Goal: Communication & Community: Answer question/provide support

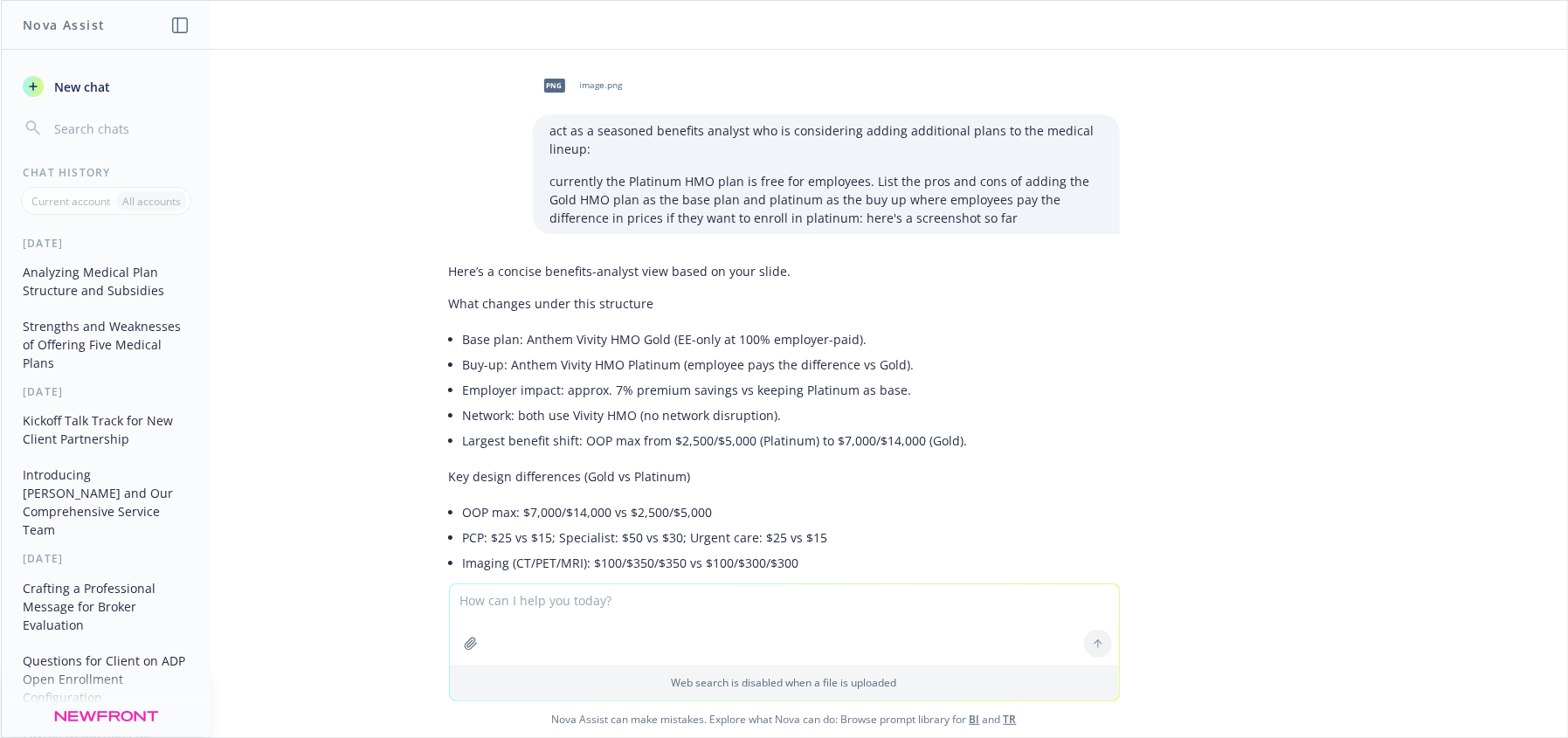
click at [653, 616] on textarea at bounding box center [784, 624] width 669 height 80
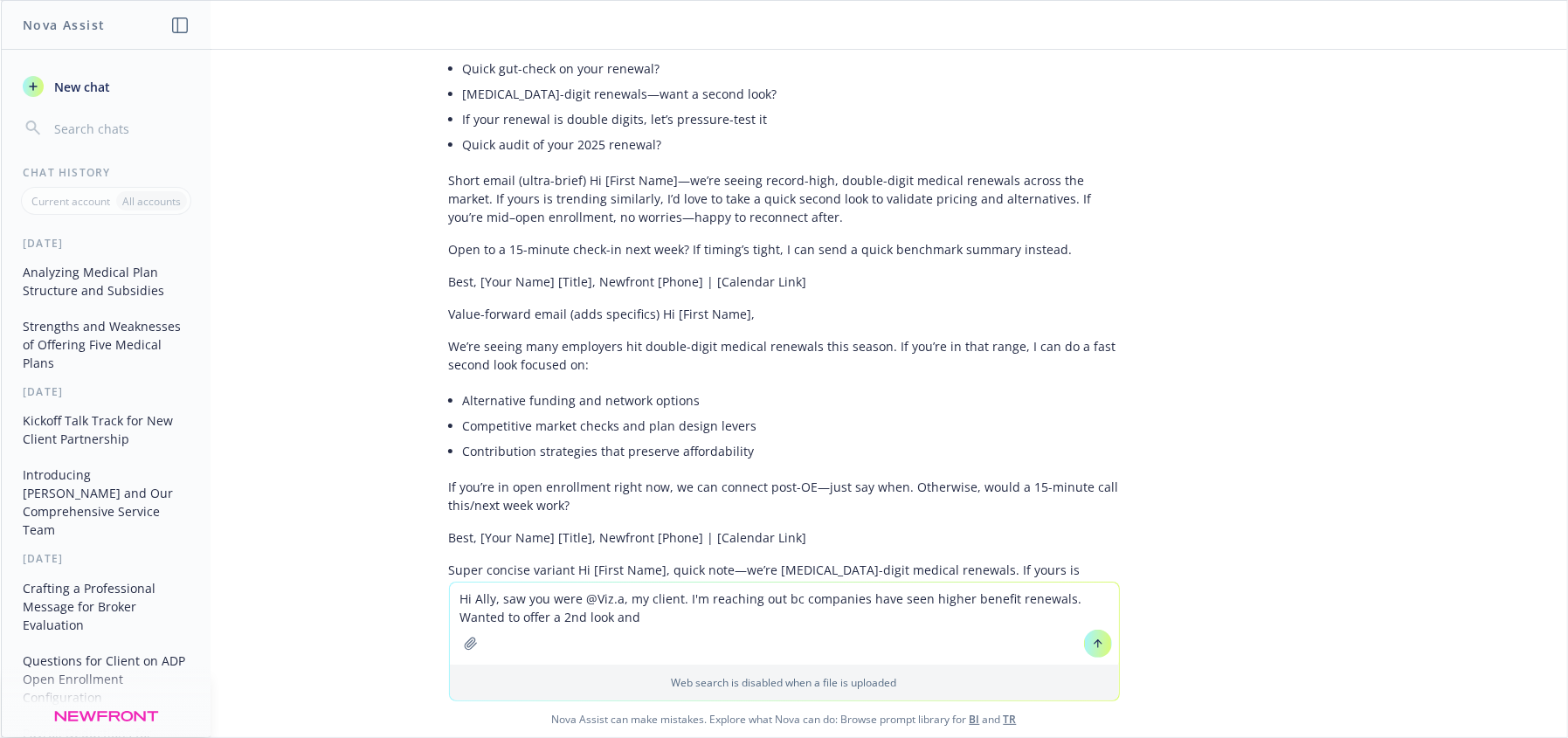
type textarea "Hi Ally, saw you were @Viz.a, my client. I'm reaching out bc companies have see…"
click at [1092, 641] on icon at bounding box center [1097, 643] width 13 height 13
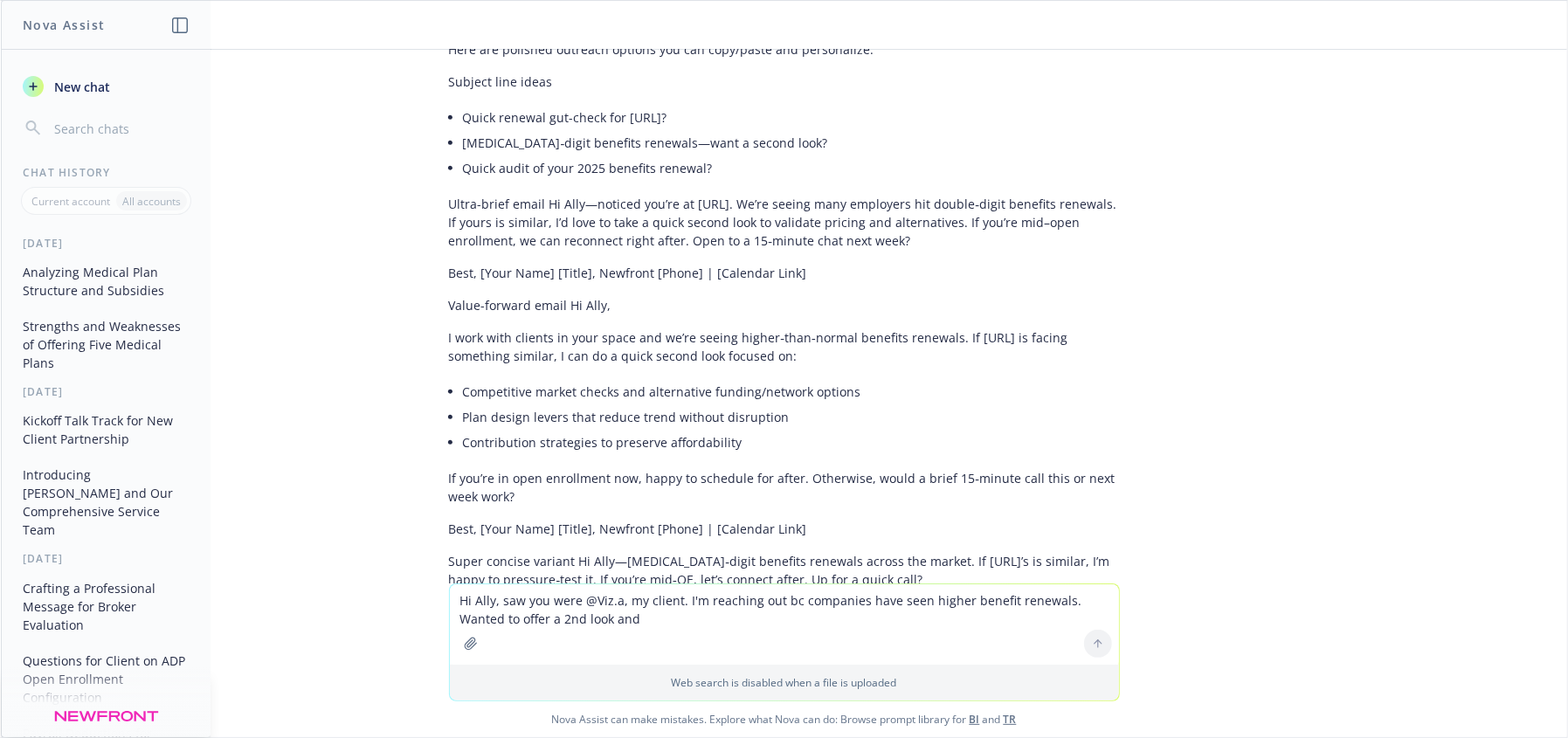
scroll to position [5849, 0]
